Goal: Task Accomplishment & Management: Manage account settings

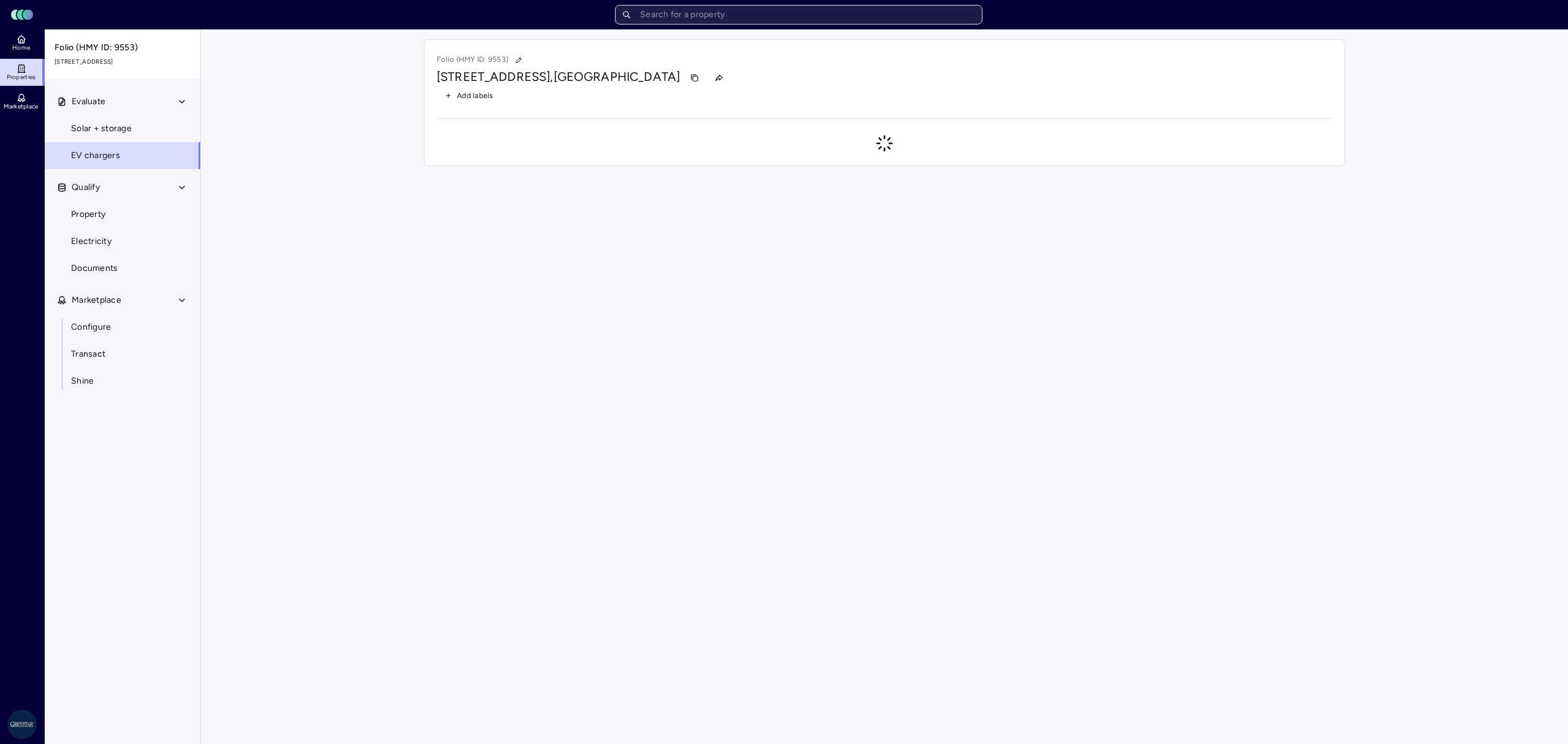
click at [724, 13] on input "text" at bounding box center [799, 15] width 368 height 19
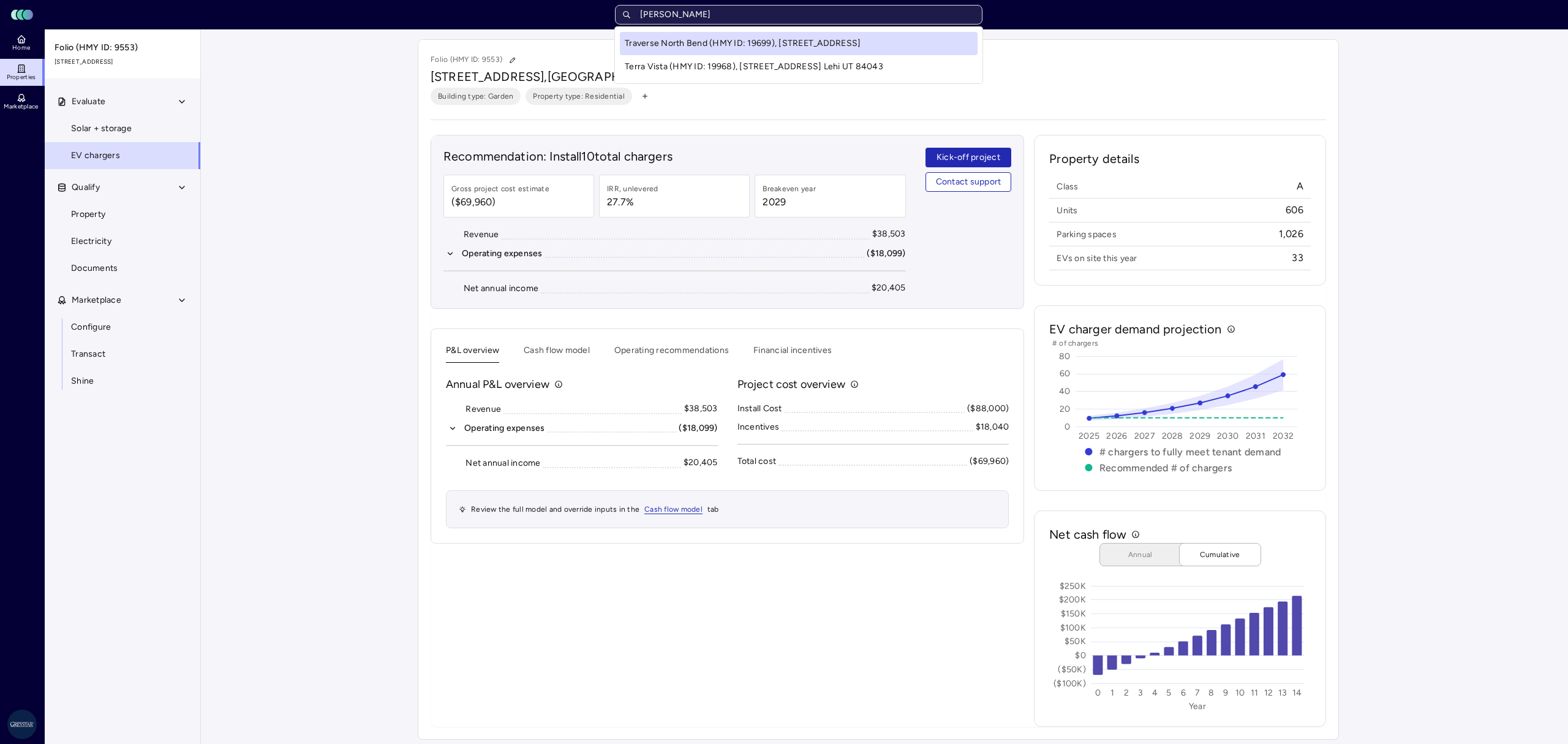
type input "traverse"
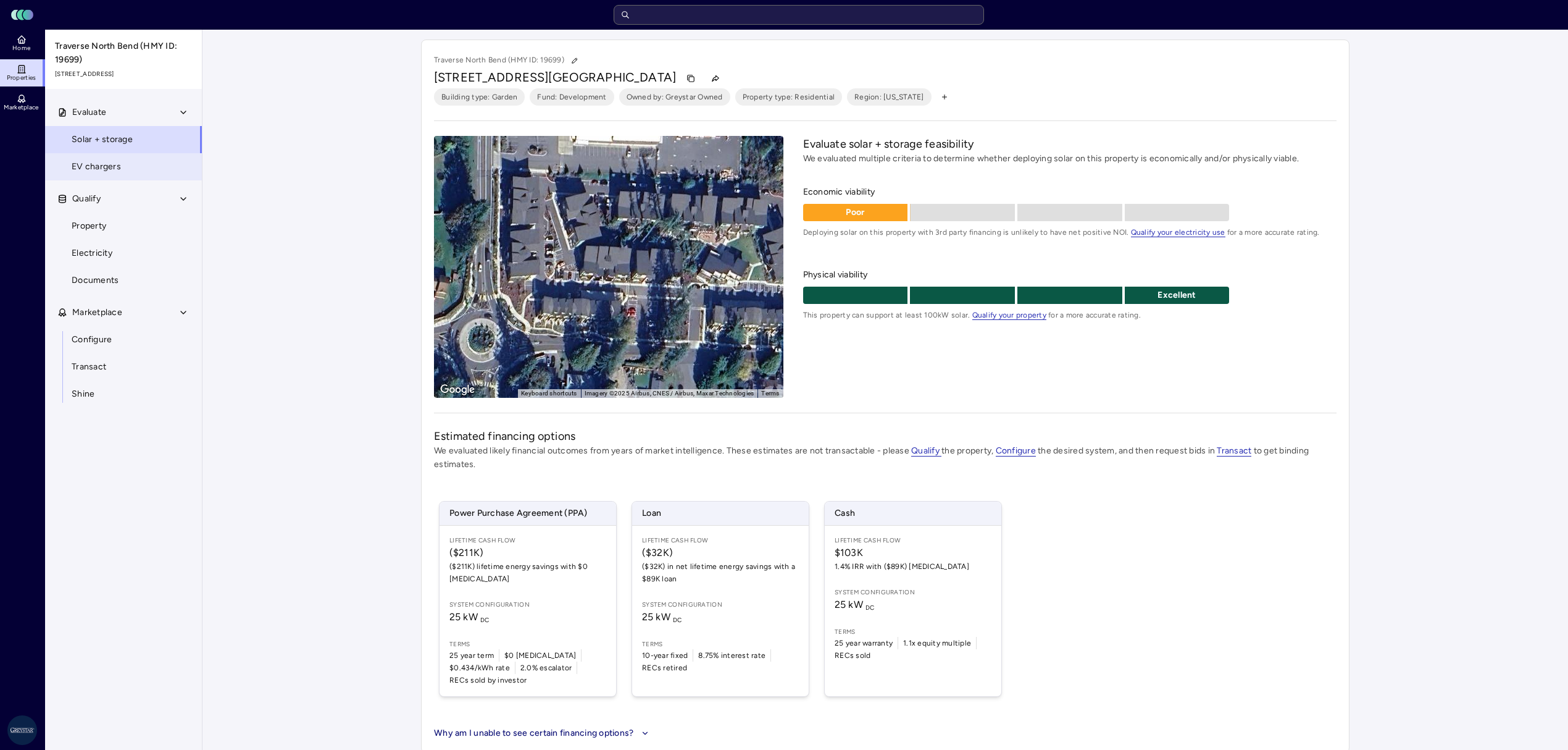
click at [81, 168] on span "EV chargers" at bounding box center [96, 166] width 49 height 13
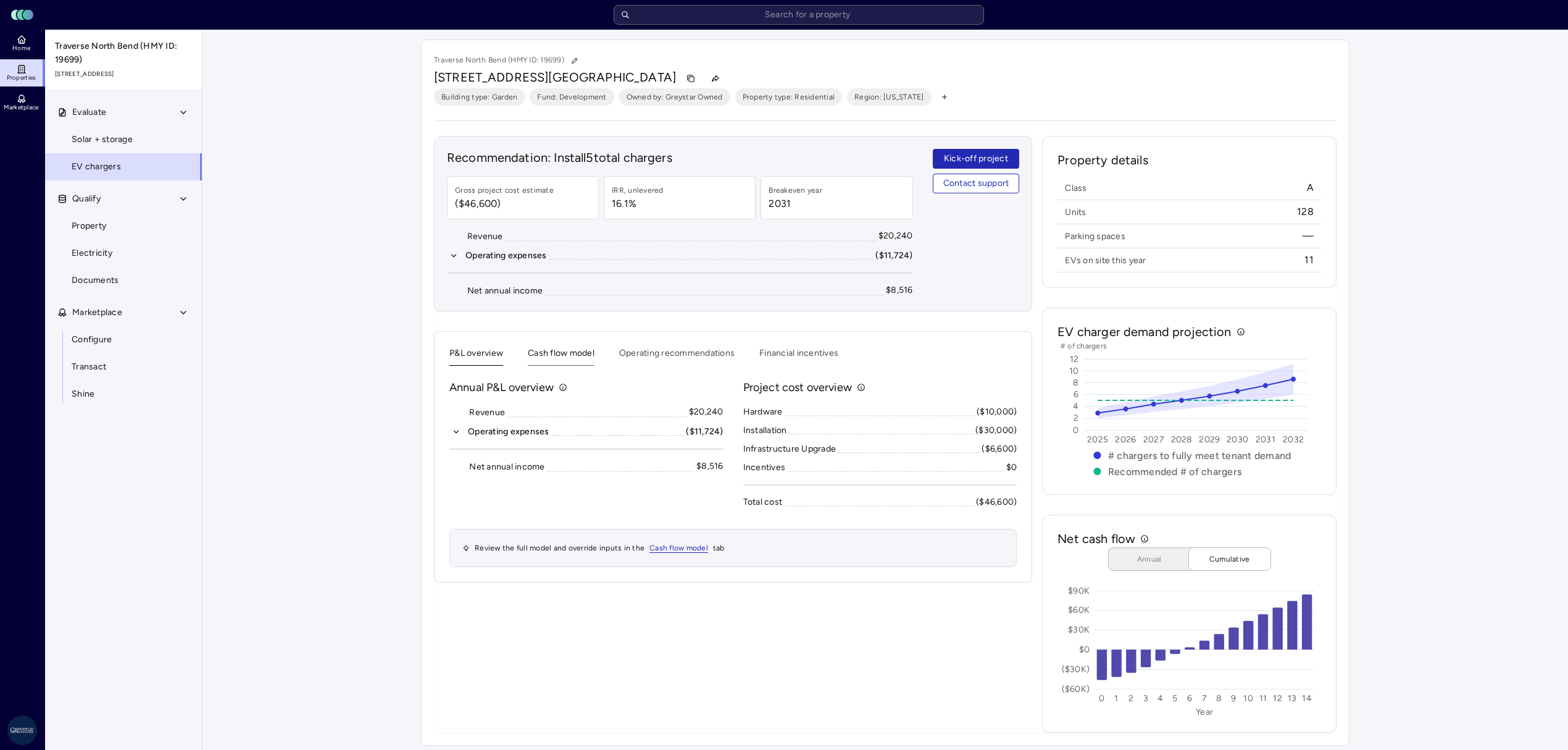
click at [551, 356] on button "Cash flow model" at bounding box center [561, 355] width 67 height 19
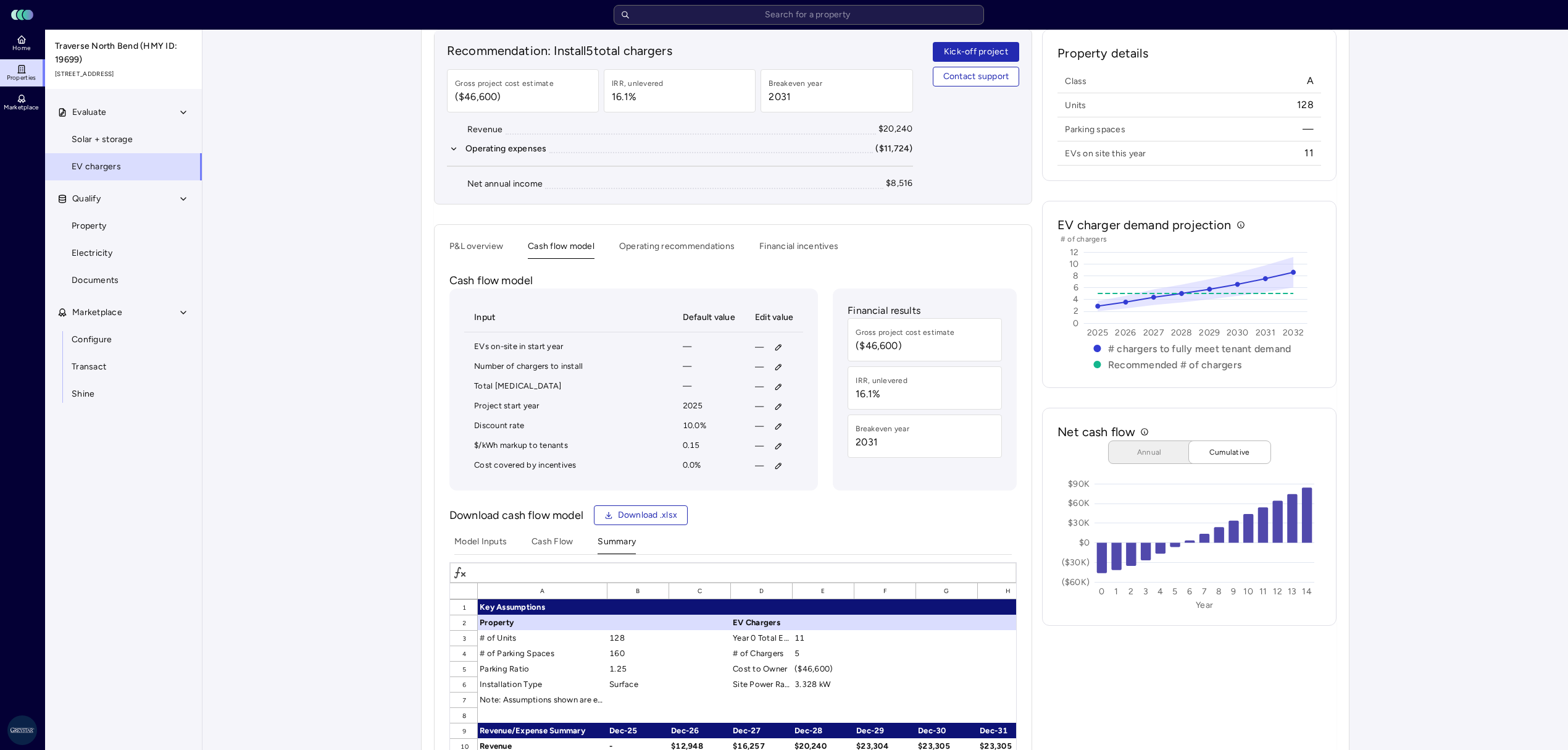
scroll to position [247, 0]
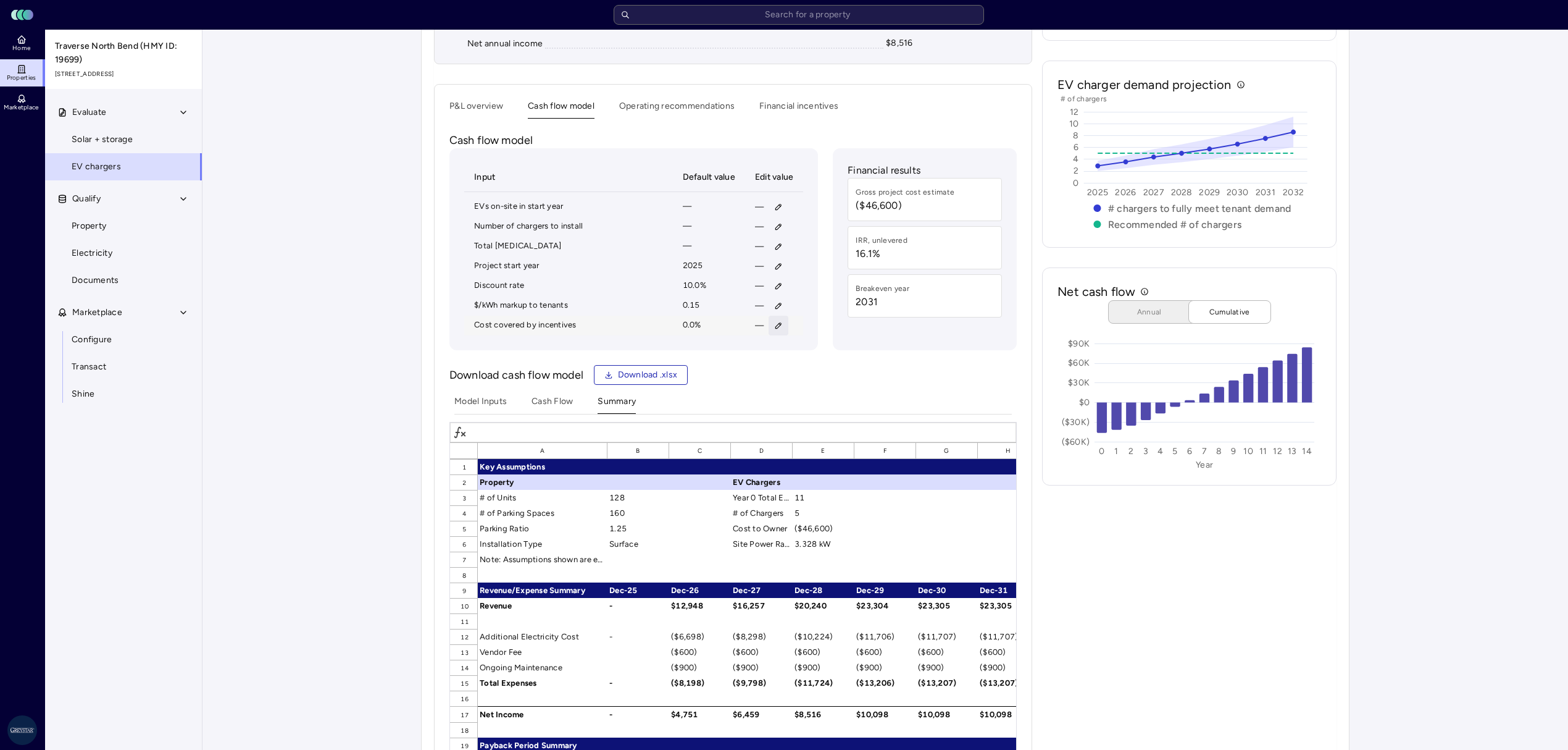
click at [771, 331] on button "button" at bounding box center [778, 325] width 20 height 20
type input "75"
click at [816, 402] on button "Save" at bounding box center [836, 411] width 41 height 20
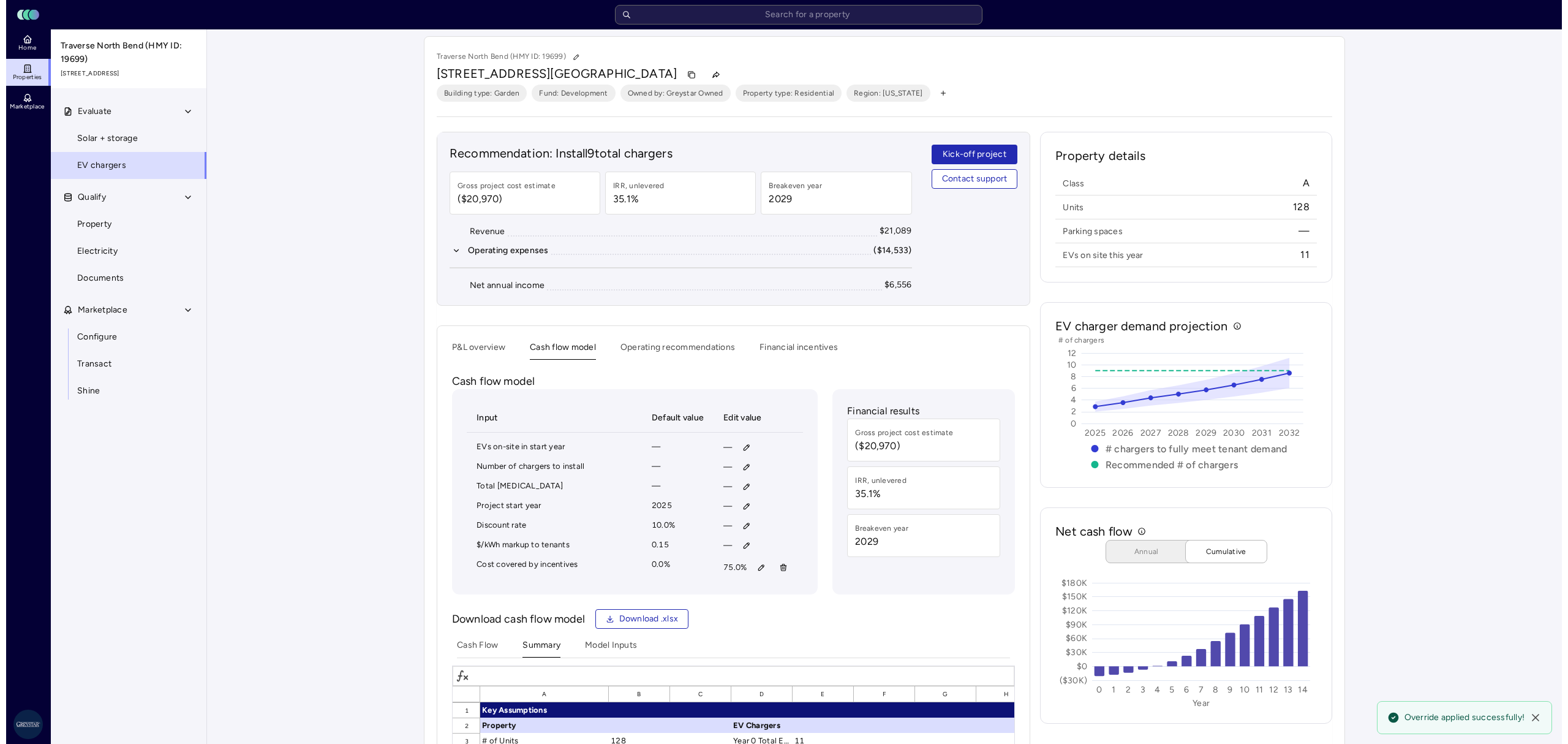
scroll to position [0, 0]
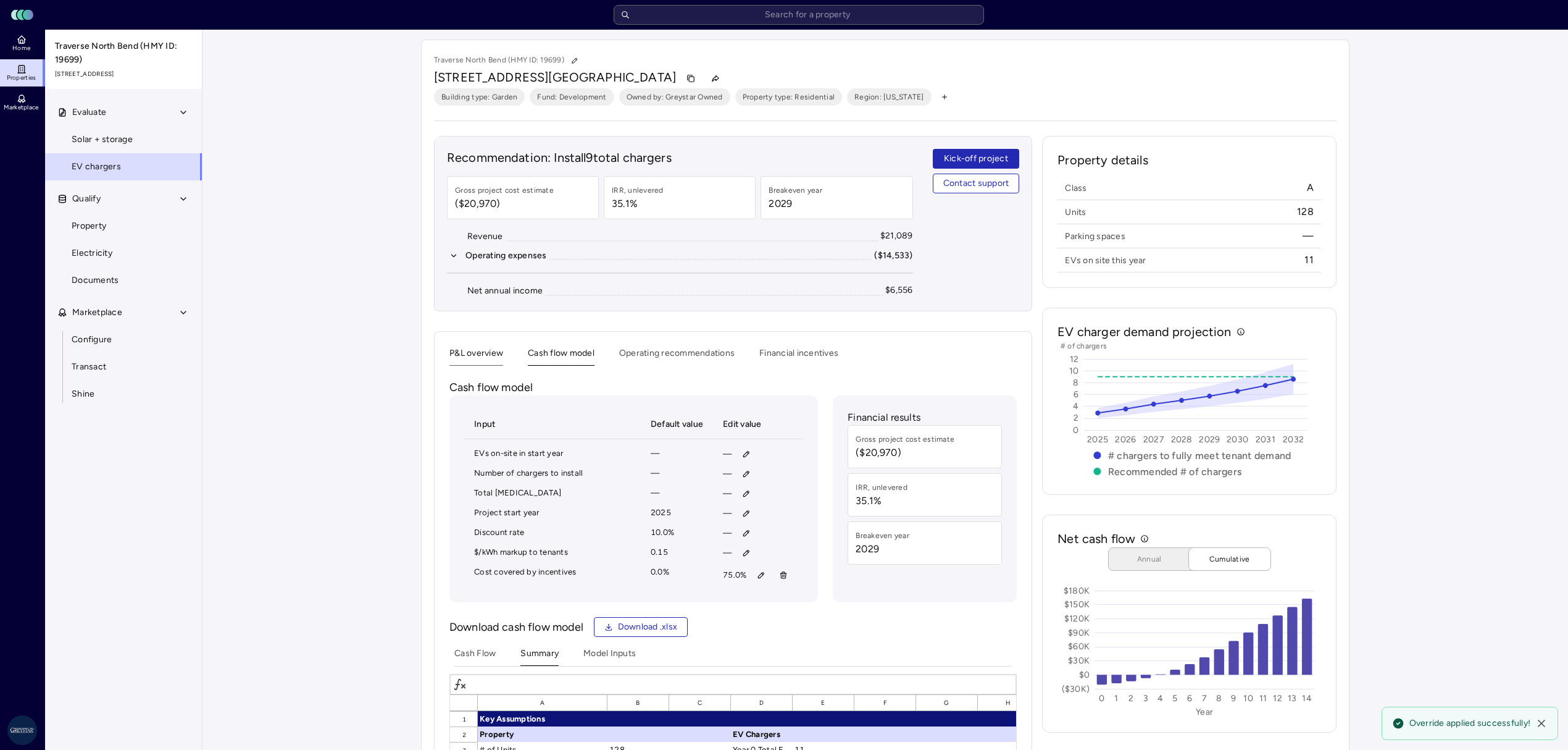
click at [481, 354] on button "P&L overview" at bounding box center [476, 355] width 54 height 19
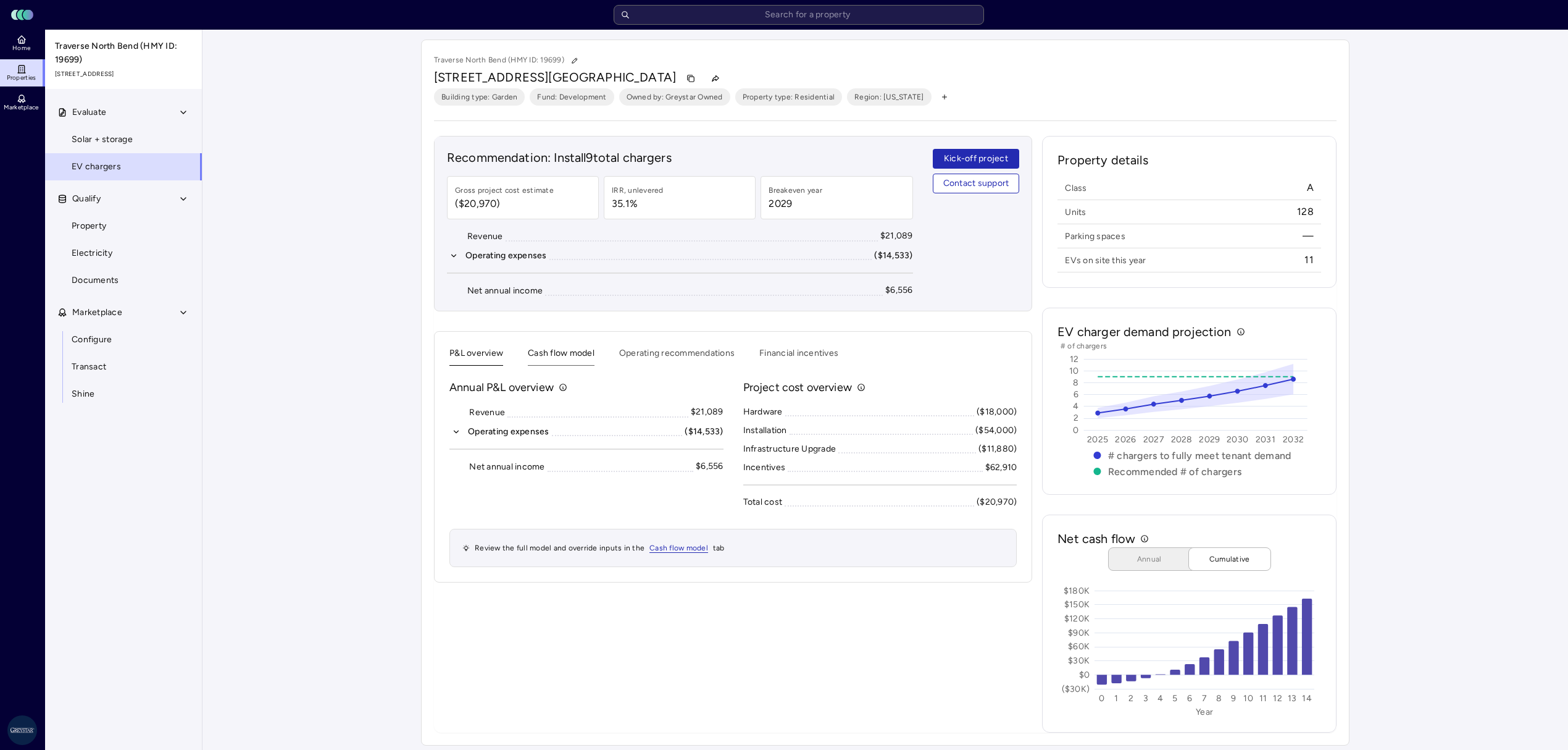
click at [584, 358] on button "Cash flow model" at bounding box center [561, 355] width 67 height 19
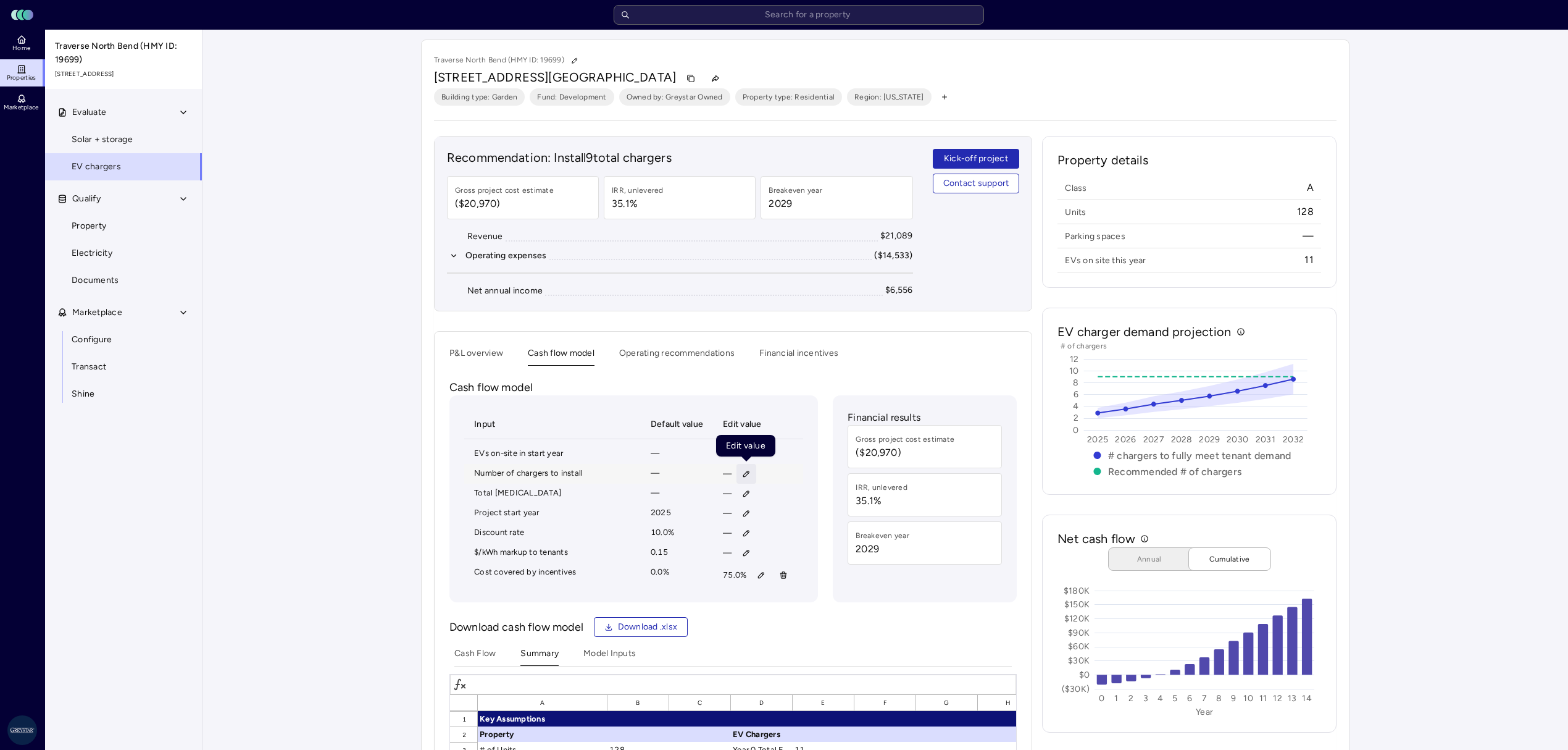
click at [738, 475] on button "button" at bounding box center [746, 474] width 20 height 20
type input "10"
click at [816, 554] on button "Save" at bounding box center [804, 558] width 41 height 20
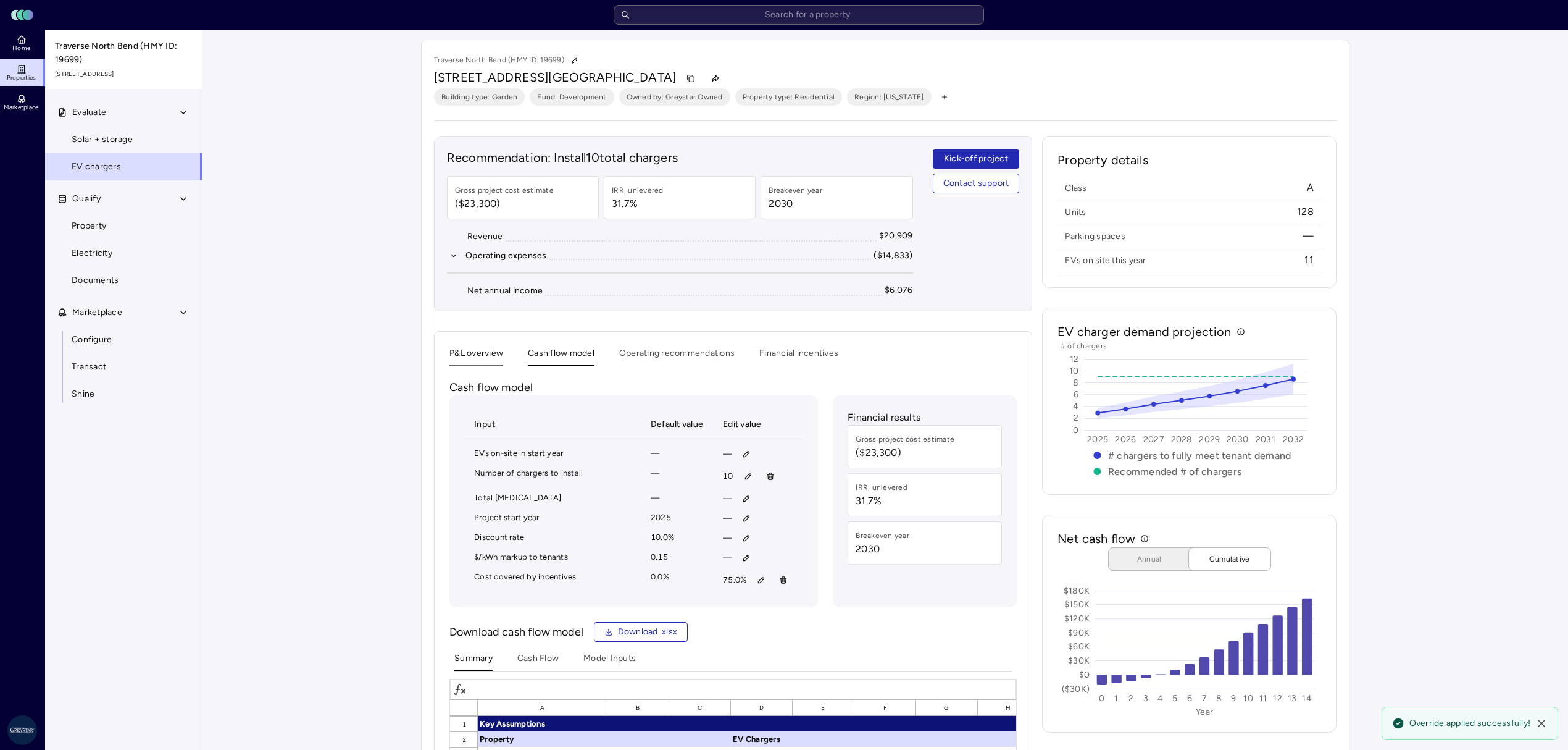
click at [488, 354] on button "P&L overview" at bounding box center [476, 355] width 54 height 19
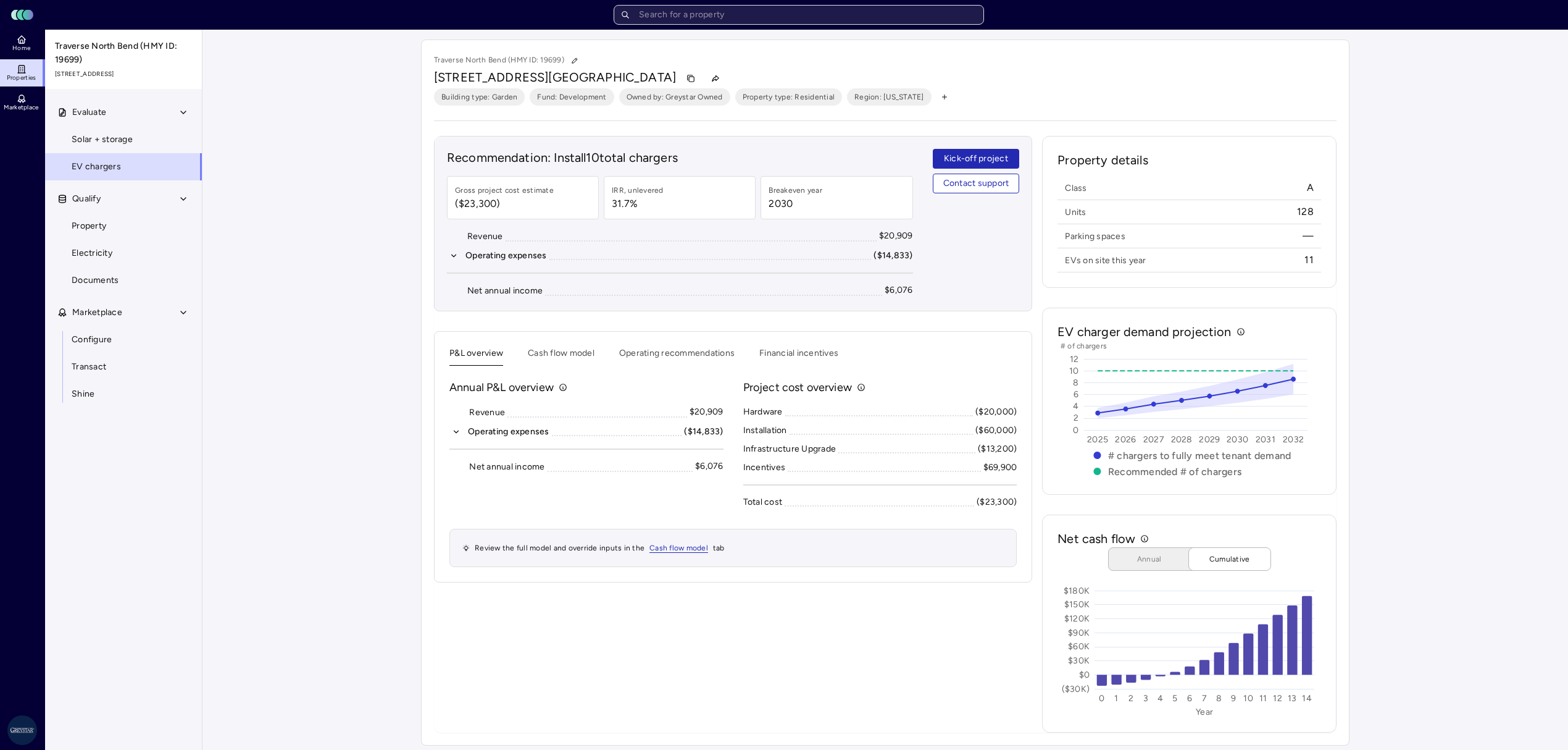
click at [893, 18] on input "text" at bounding box center [799, 15] width 371 height 20
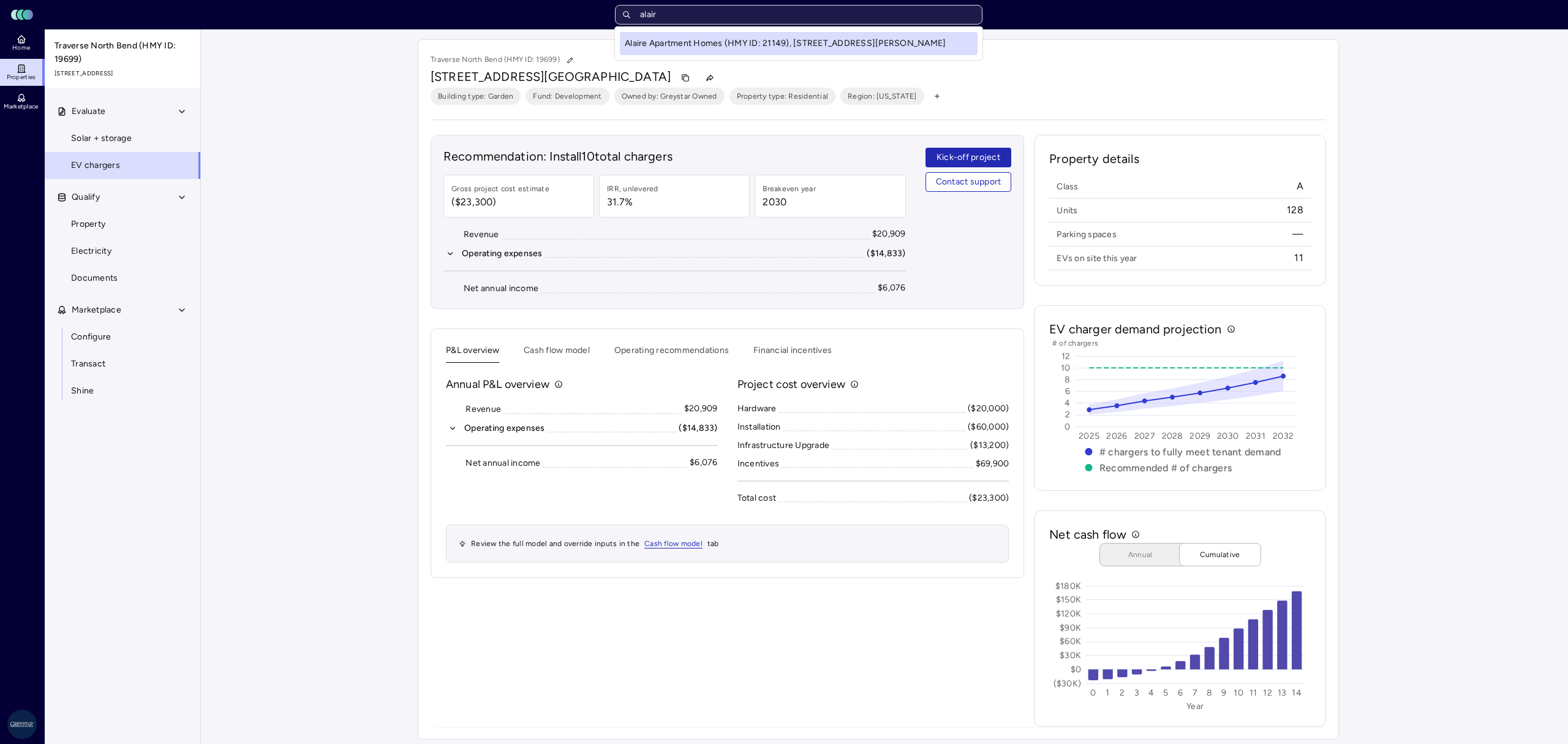
type input "alaire"
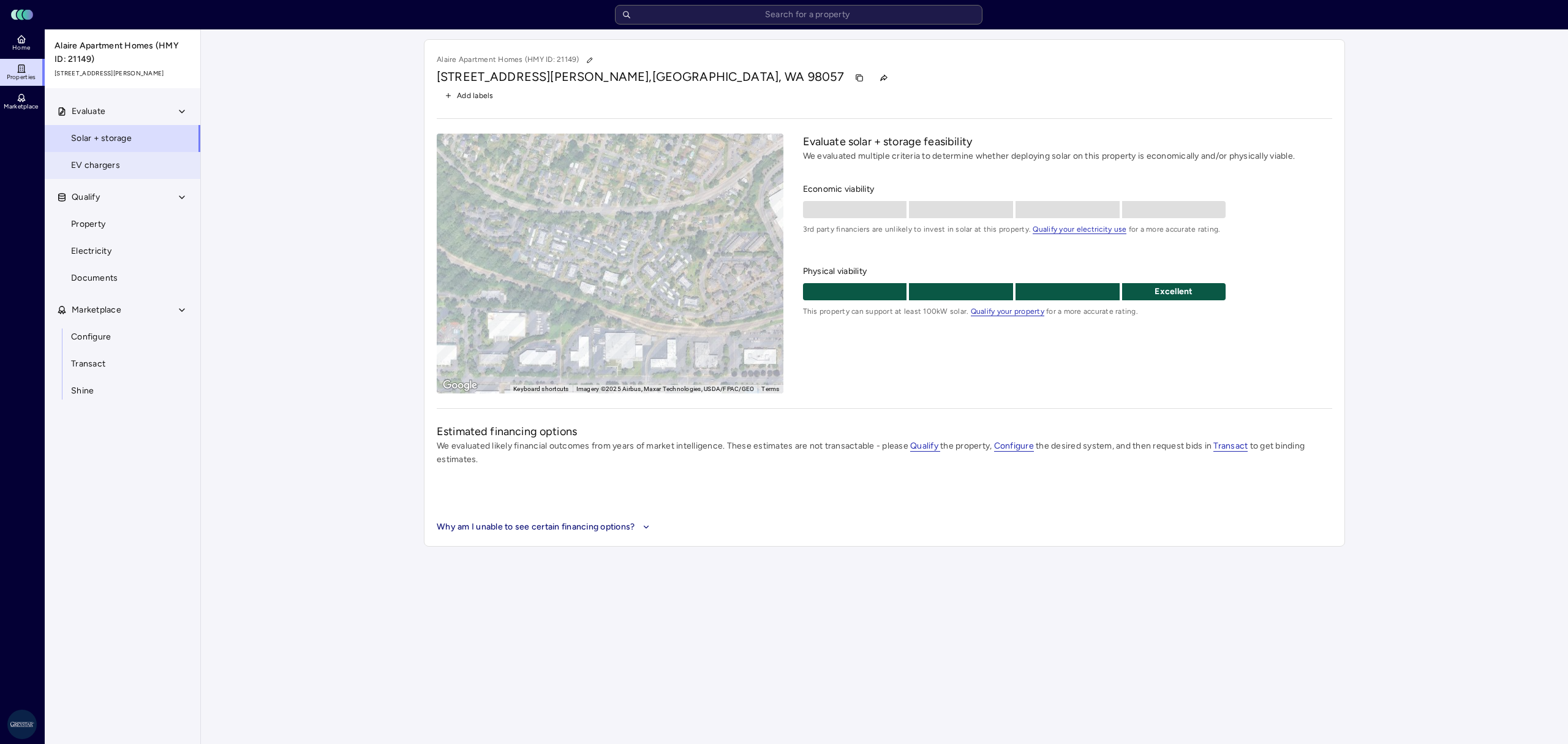
click at [127, 164] on link "EV chargers" at bounding box center [122, 165] width 157 height 27
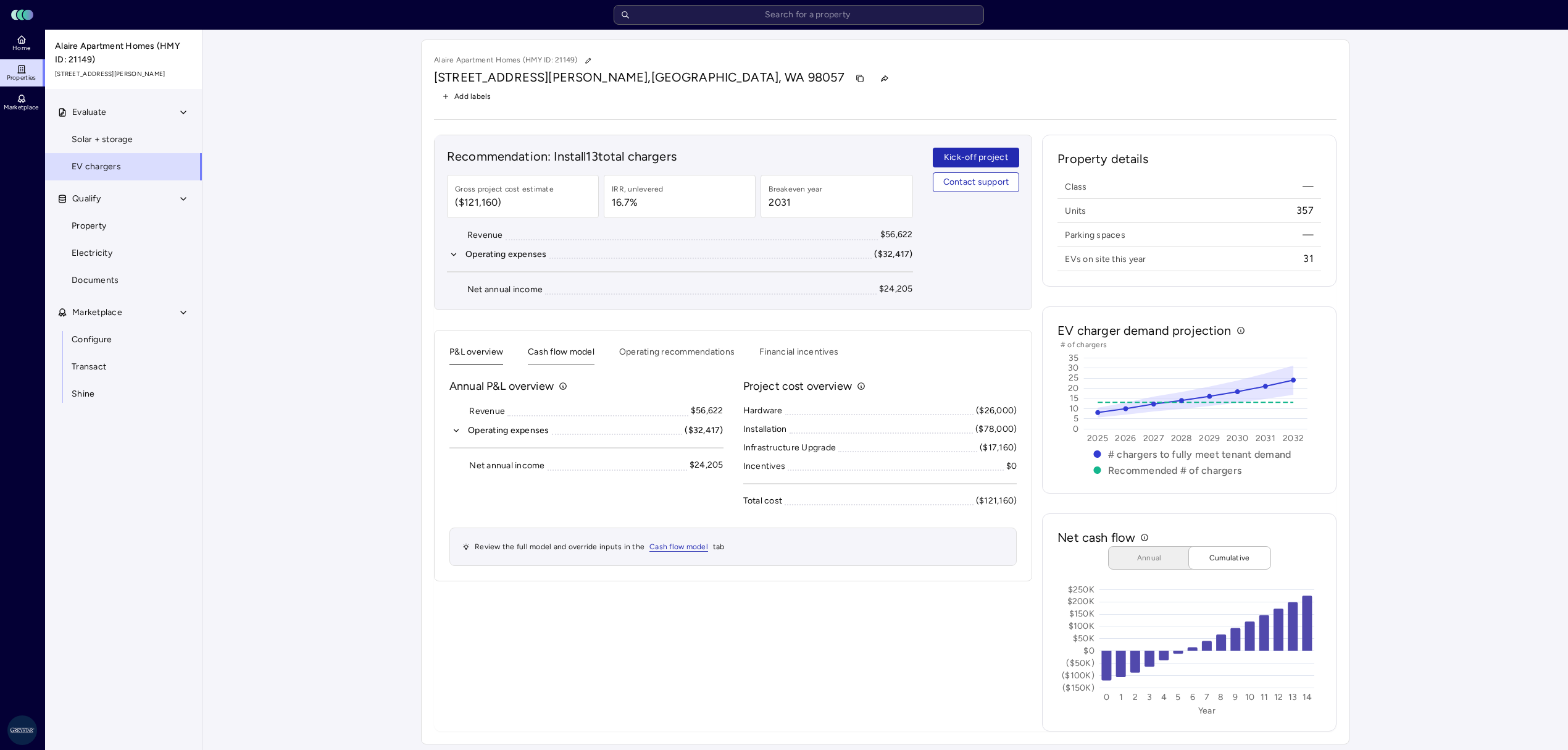
click at [564, 364] on button "Cash flow model" at bounding box center [561, 355] width 67 height 19
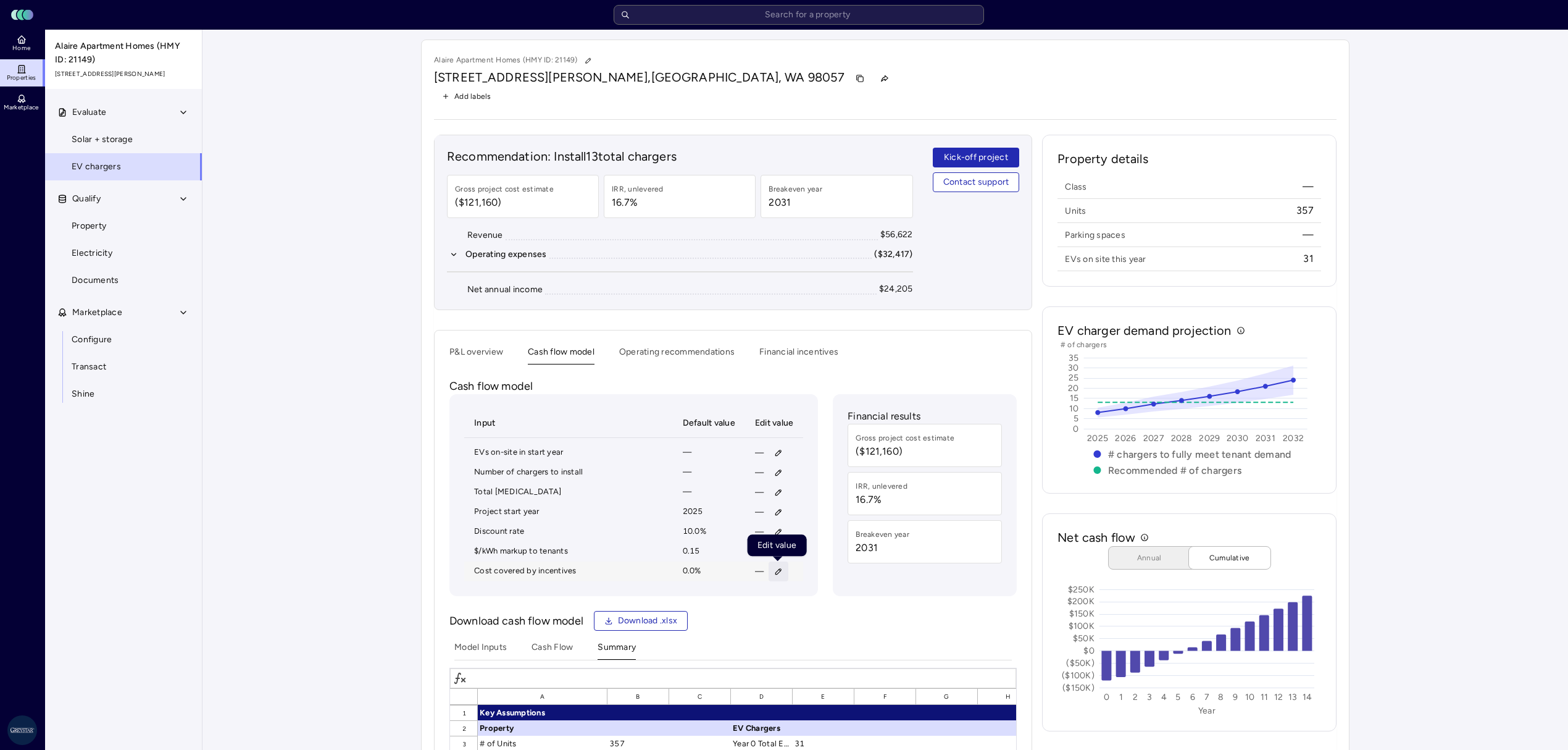
click at [776, 574] on icon "button" at bounding box center [778, 572] width 6 height 6
type input "75"
click at [816, 647] on button "Save" at bounding box center [836, 657] width 41 height 20
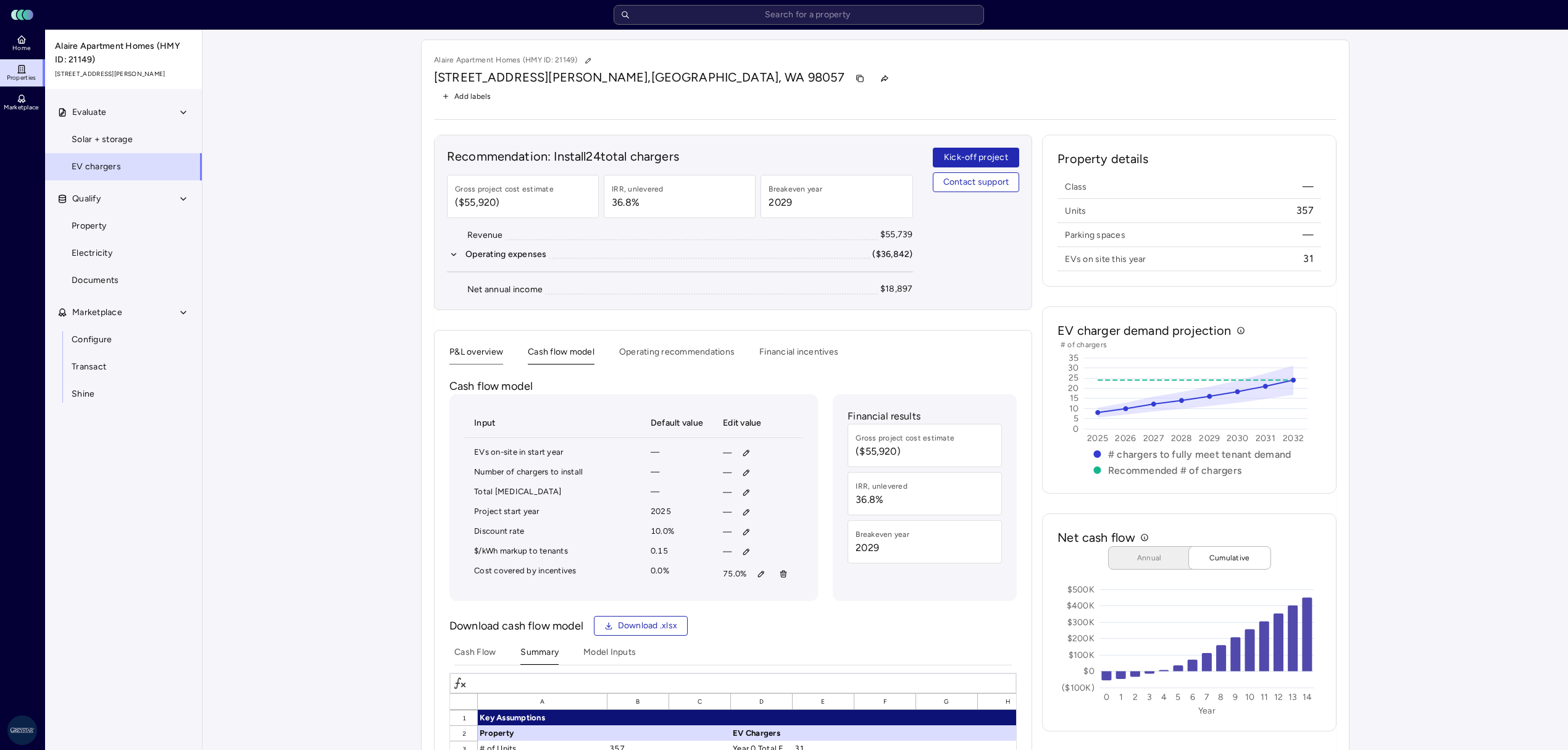
click at [490, 361] on button "P&L overview" at bounding box center [476, 355] width 54 height 19
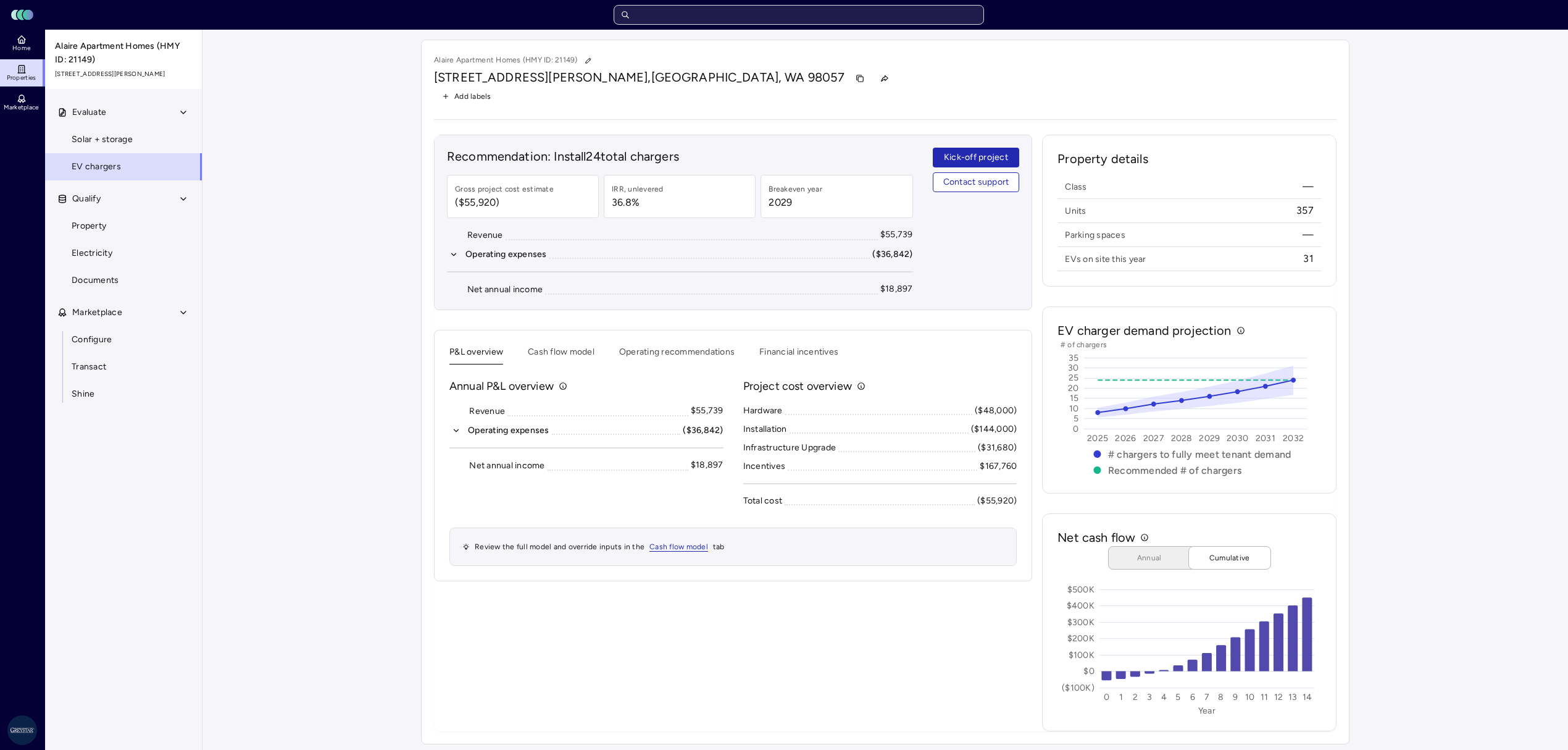
click at [657, 18] on input "text" at bounding box center [799, 15] width 371 height 20
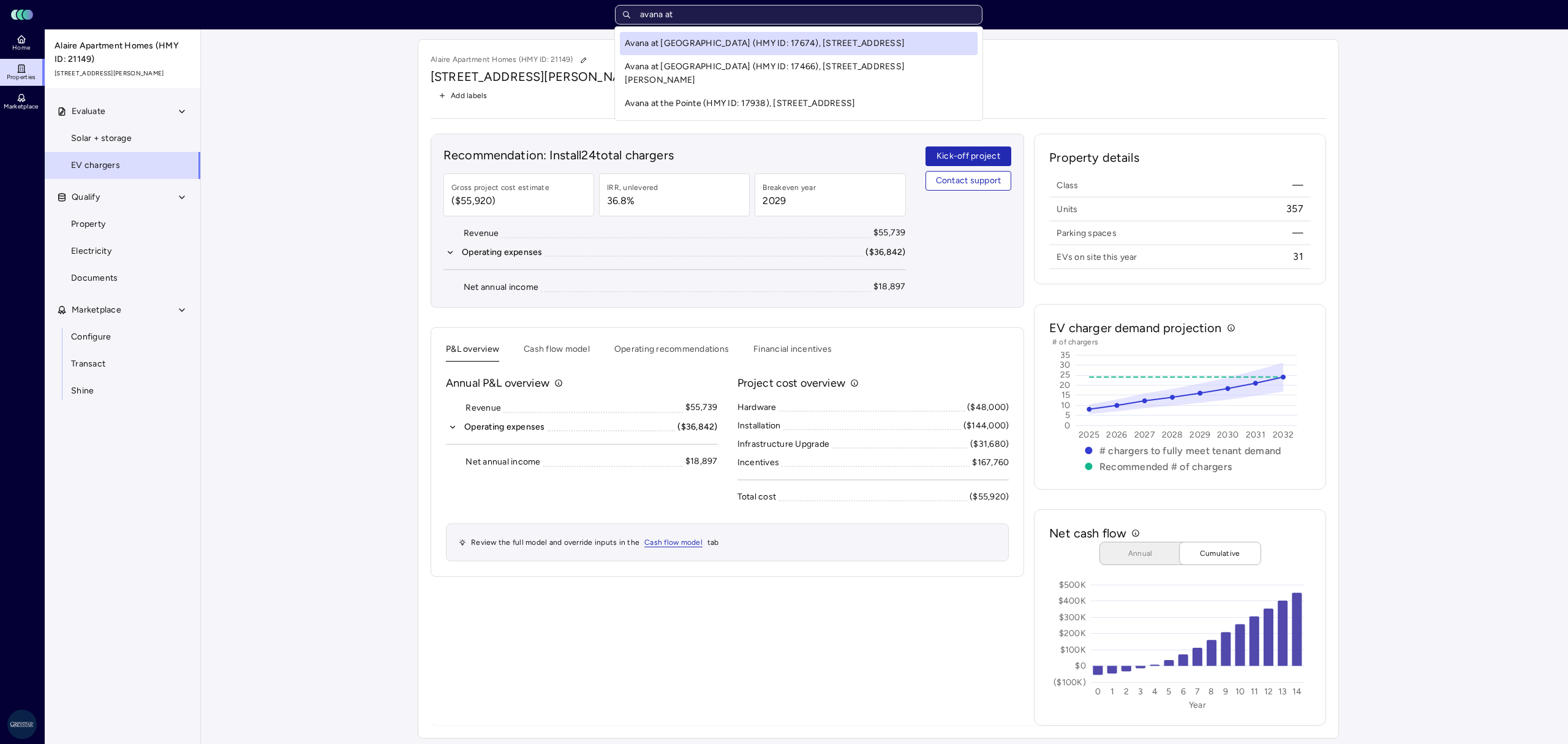
type input "avana at"
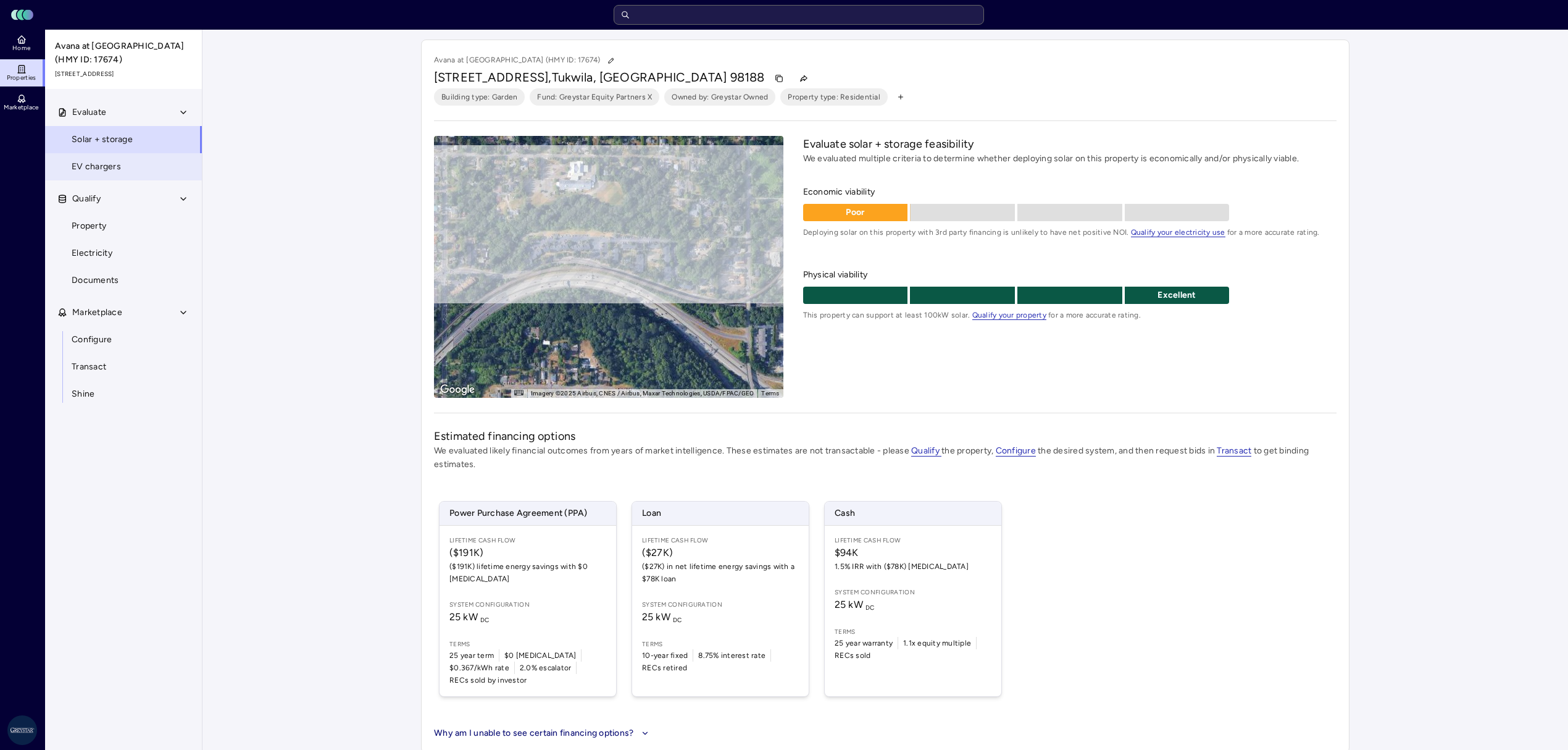
click at [131, 166] on link "EV chargers" at bounding box center [123, 167] width 158 height 27
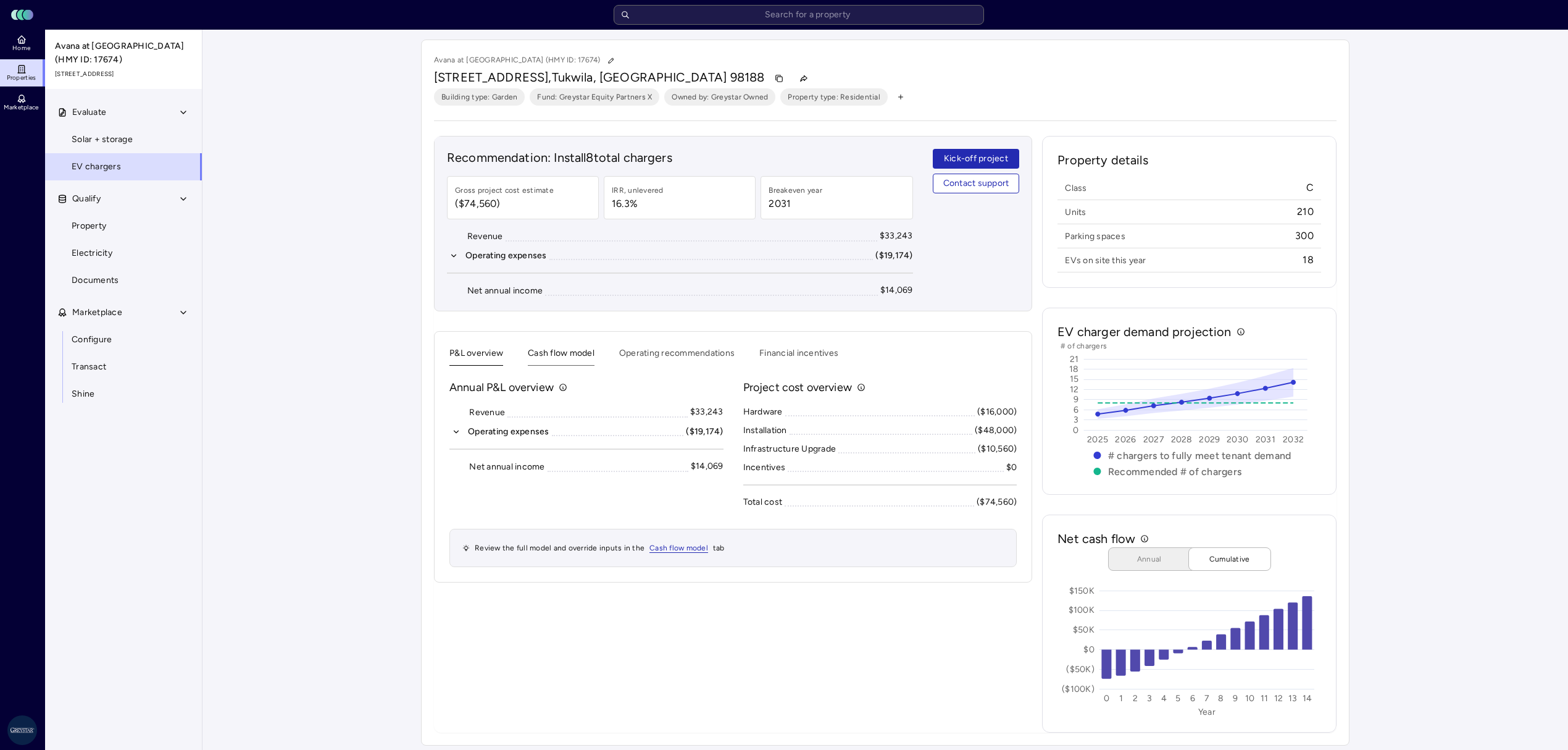
click at [579, 363] on button "Cash flow model" at bounding box center [561, 355] width 67 height 19
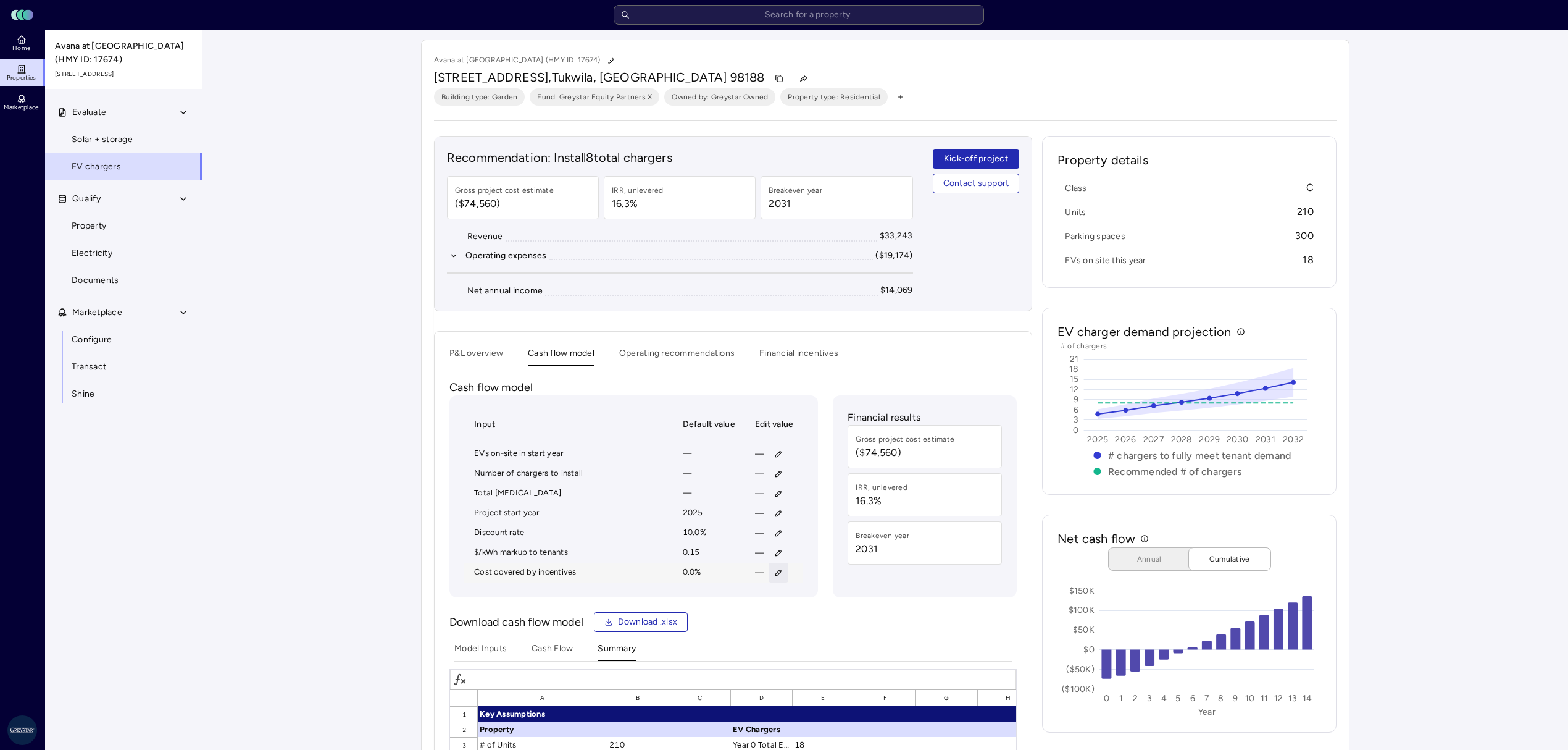
click at [776, 577] on icon "button" at bounding box center [778, 573] width 8 height 8
type input "75"
click at [816, 648] on button "Save" at bounding box center [836, 658] width 41 height 20
